Goal: Task Accomplishment & Management: Manage account settings

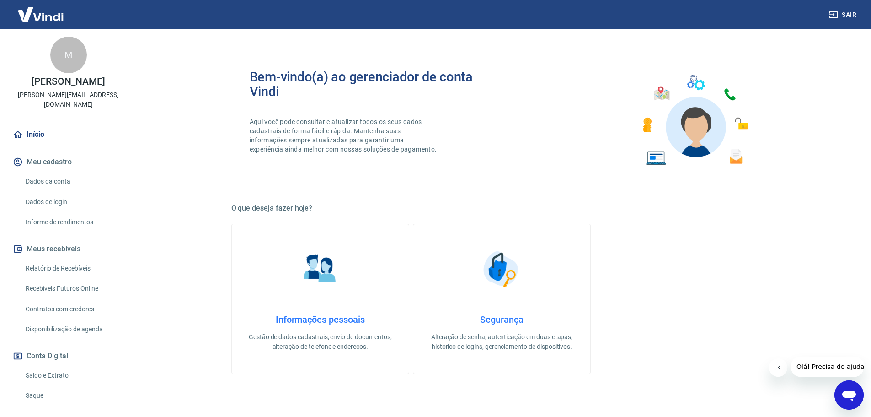
drag, startPoint x: 52, startPoint y: 365, endPoint x: 185, endPoint y: 351, distance: 133.8
click at [52, 366] on link "Saldo e Extrato" at bounding box center [74, 375] width 104 height 19
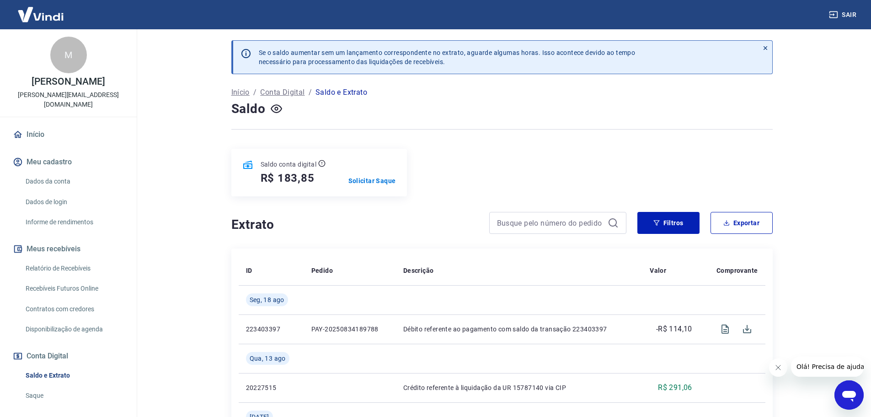
click at [768, 48] on icon at bounding box center [765, 48] width 6 height 6
